Goal: Find specific page/section: Find specific page/section

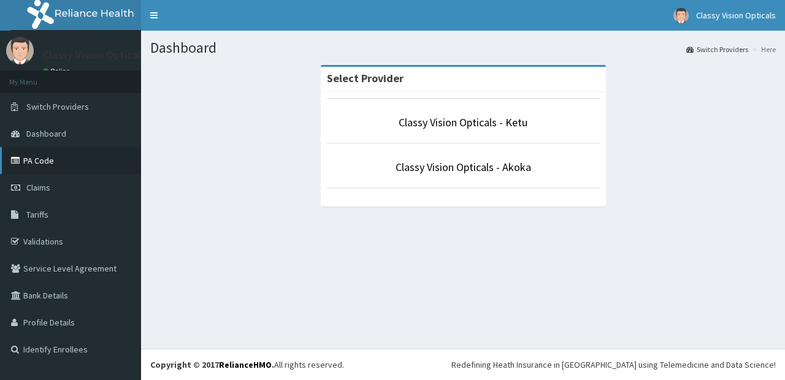
click at [29, 159] on link "PA Code" at bounding box center [70, 160] width 141 height 27
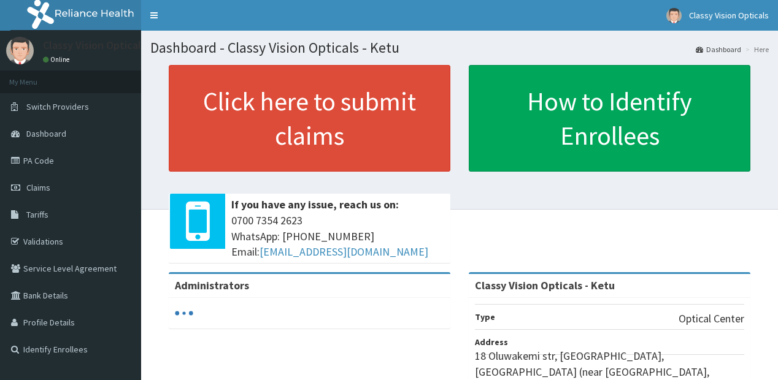
click at [36, 212] on span "Tariffs" at bounding box center [37, 214] width 22 height 11
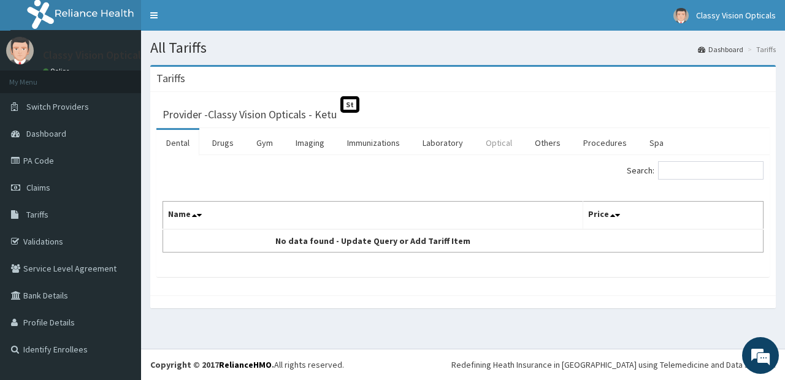
click at [493, 140] on link "Optical" at bounding box center [499, 143] width 46 height 26
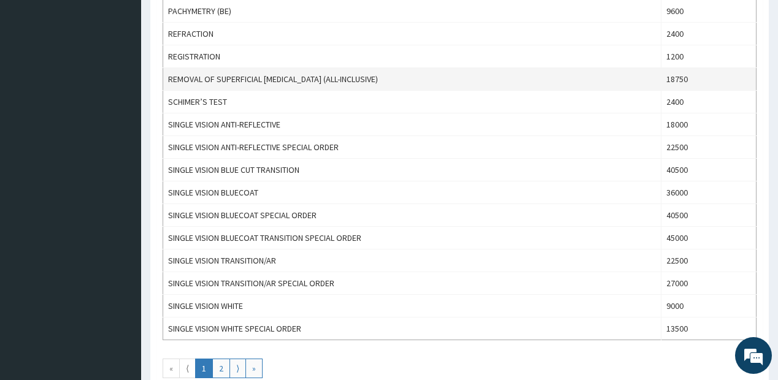
scroll to position [1030, 0]
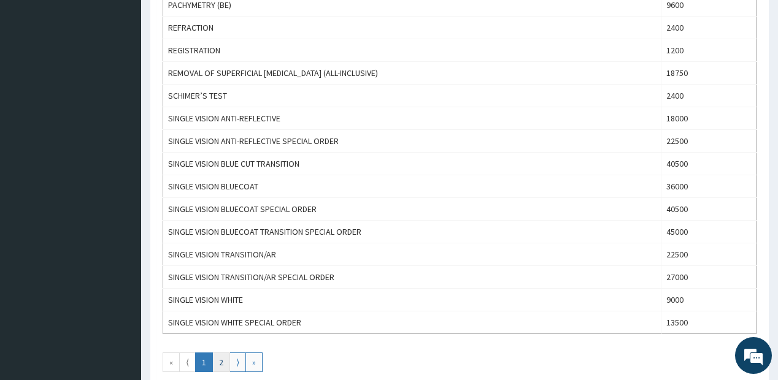
click at [225, 356] on link "2" at bounding box center [221, 363] width 18 height 20
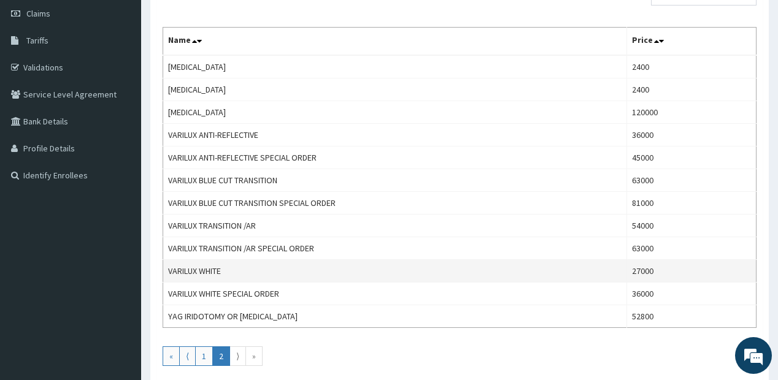
scroll to position [245, 0]
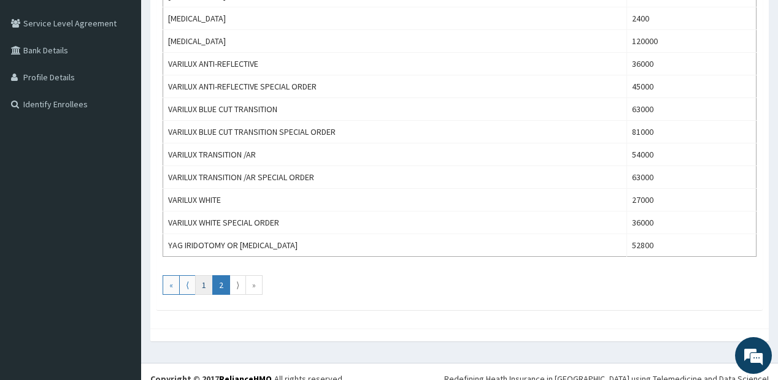
click at [202, 285] on link "1" at bounding box center [204, 285] width 18 height 20
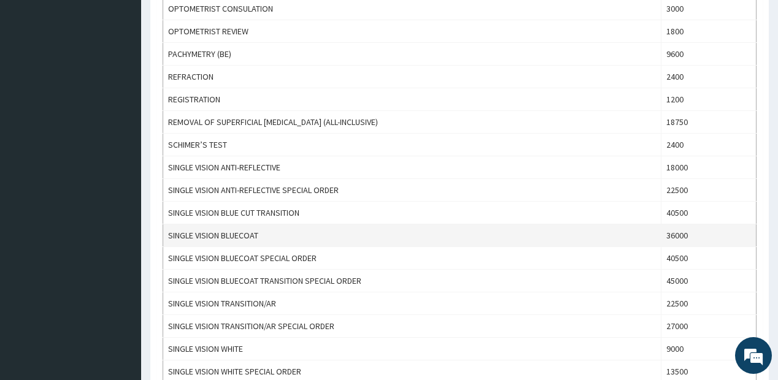
scroll to position [1030, 0]
